Goal: Task Accomplishment & Management: Manage account settings

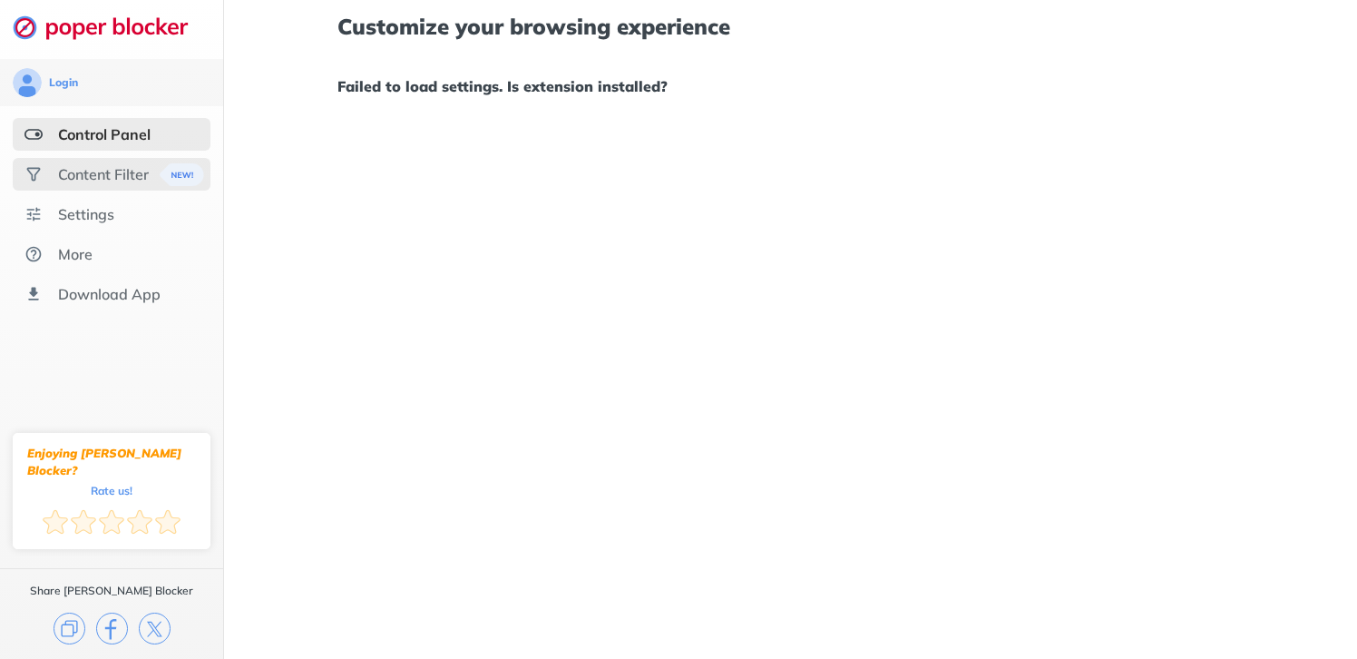
click at [139, 179] on div "Content Filter" at bounding box center [103, 174] width 91 height 18
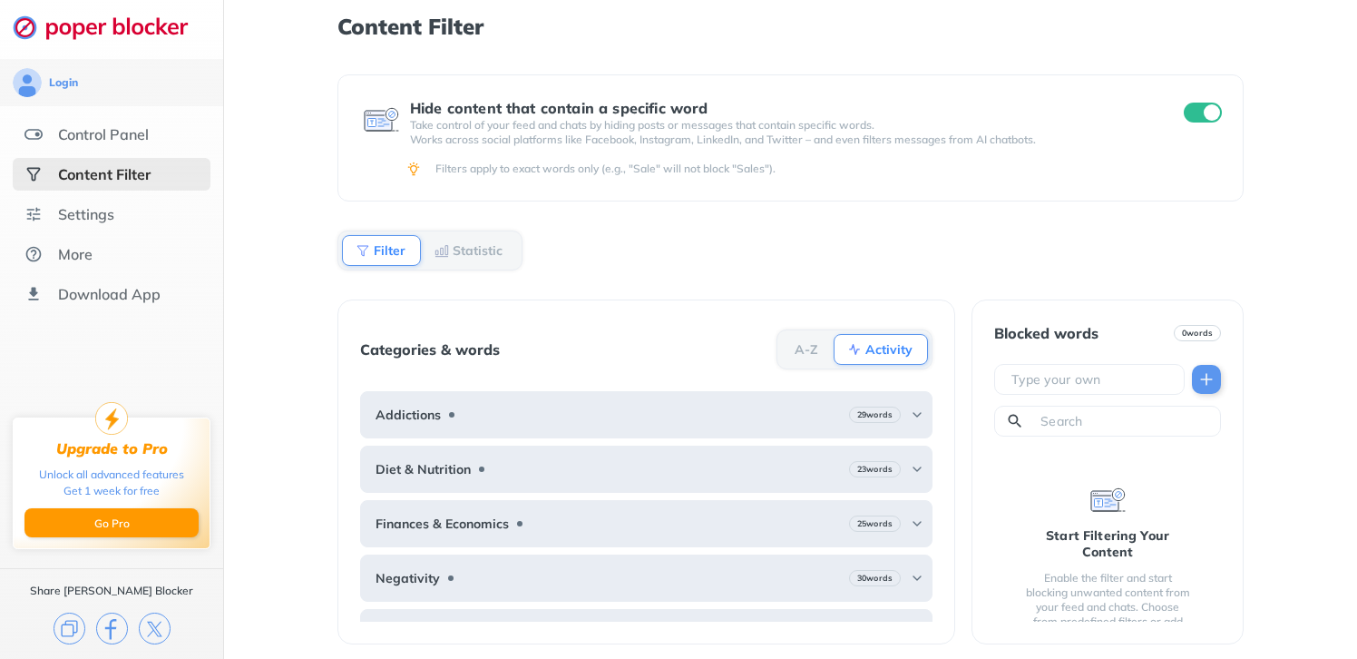
scroll to position [4, 0]
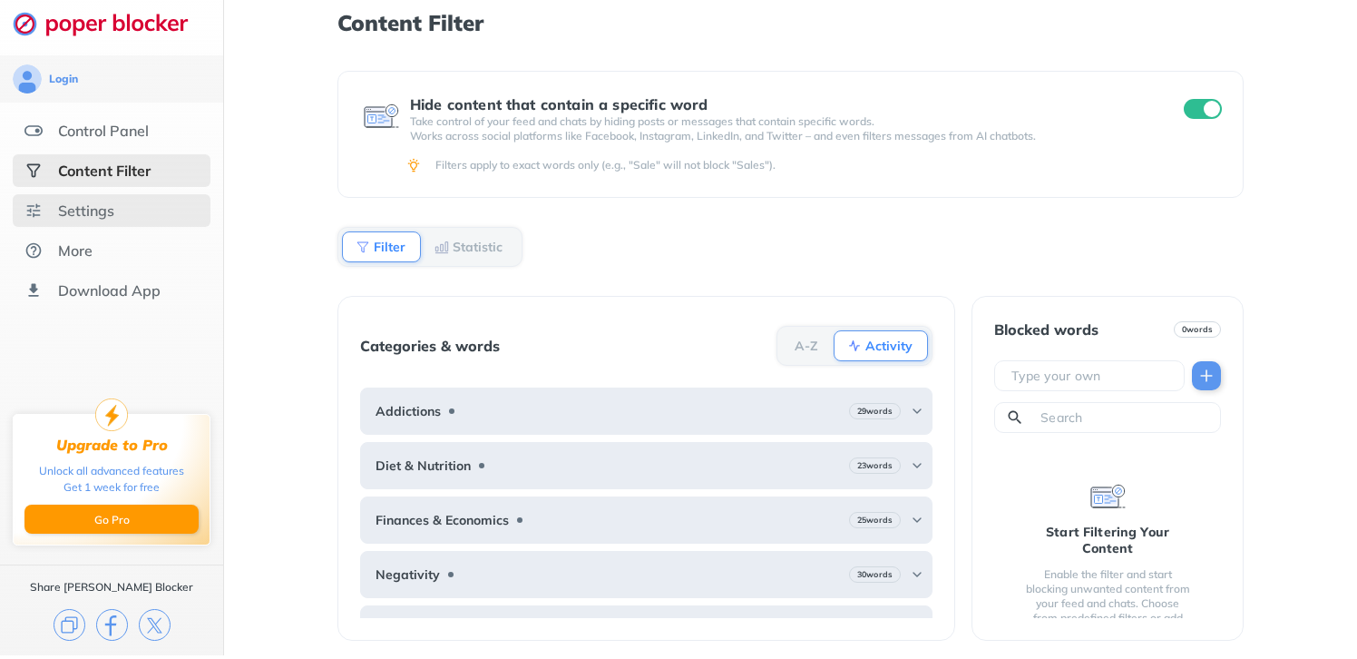
click at [132, 200] on div "Settings" at bounding box center [112, 210] width 198 height 33
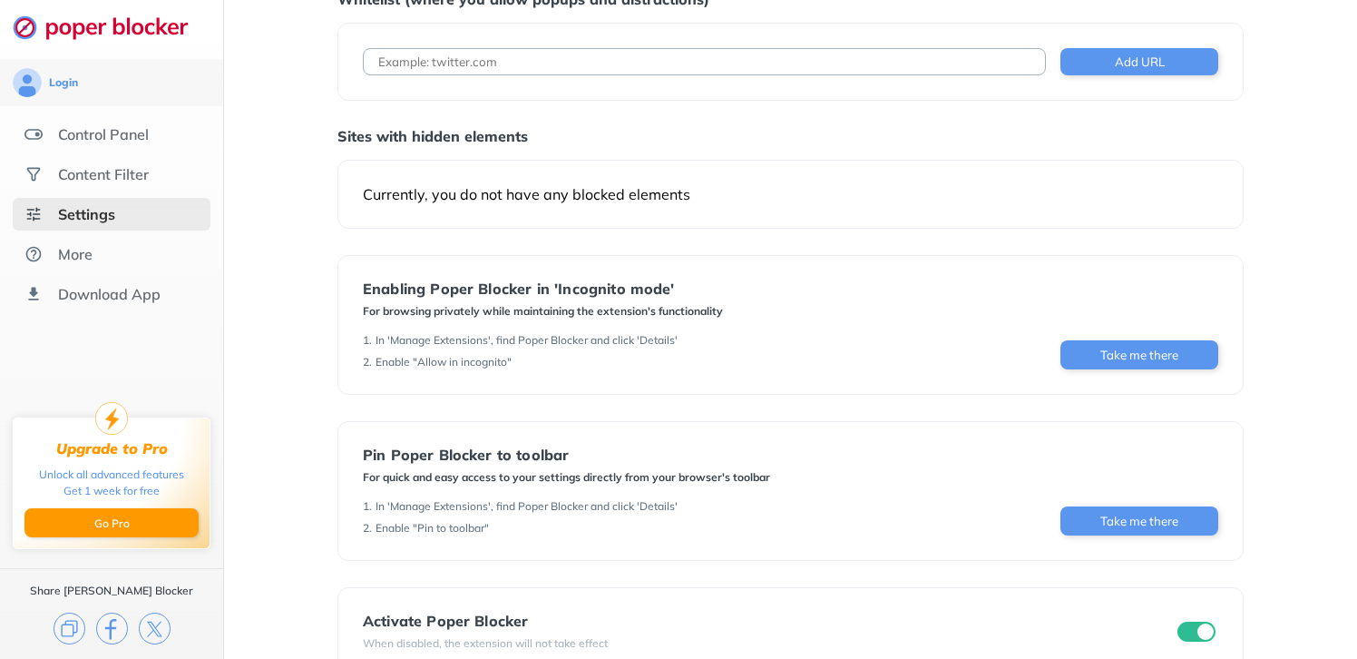
scroll to position [128, 0]
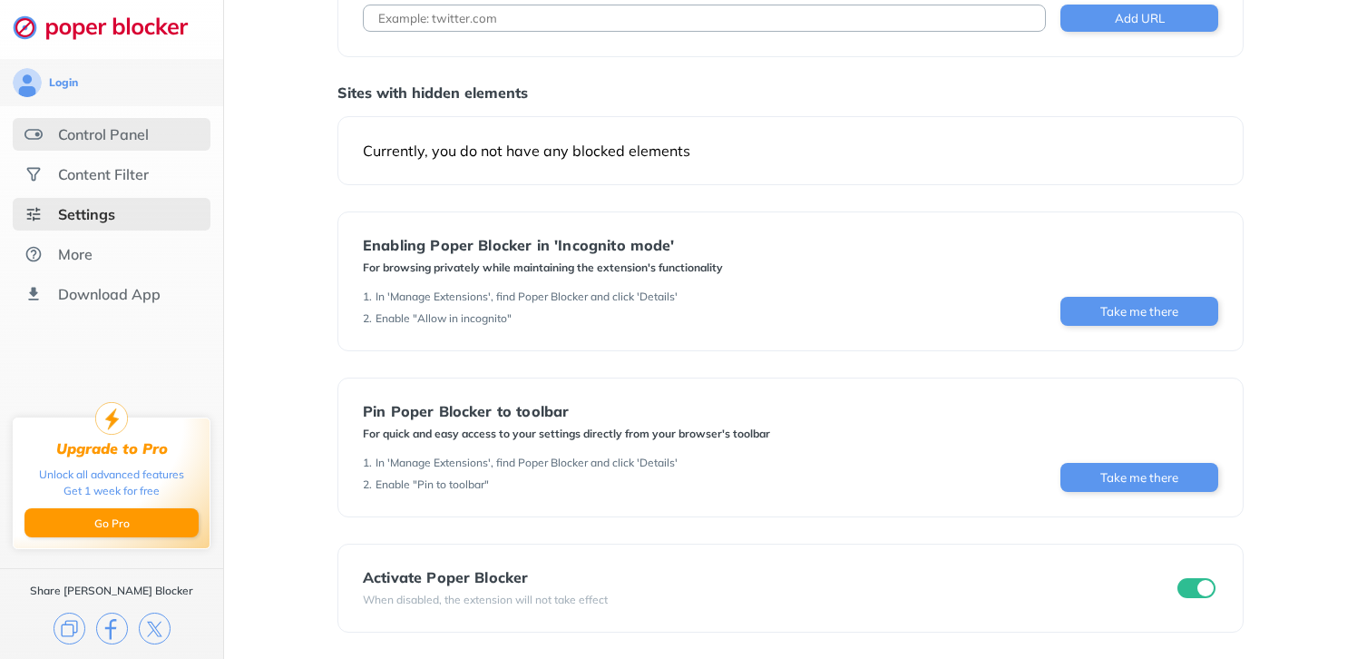
click at [138, 125] on div "Control Panel" at bounding box center [103, 134] width 91 height 18
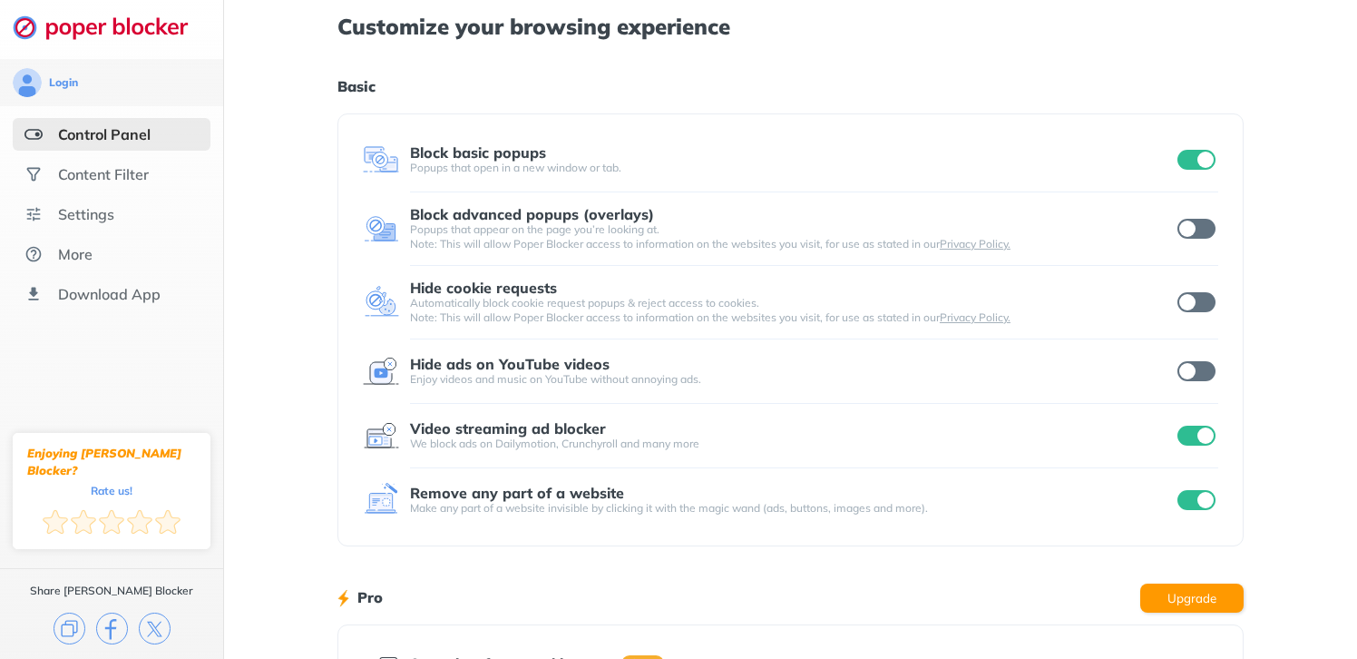
click at [1187, 380] on input "checkbox" at bounding box center [1196, 371] width 38 height 20
